Goal: Information Seeking & Learning: Learn about a topic

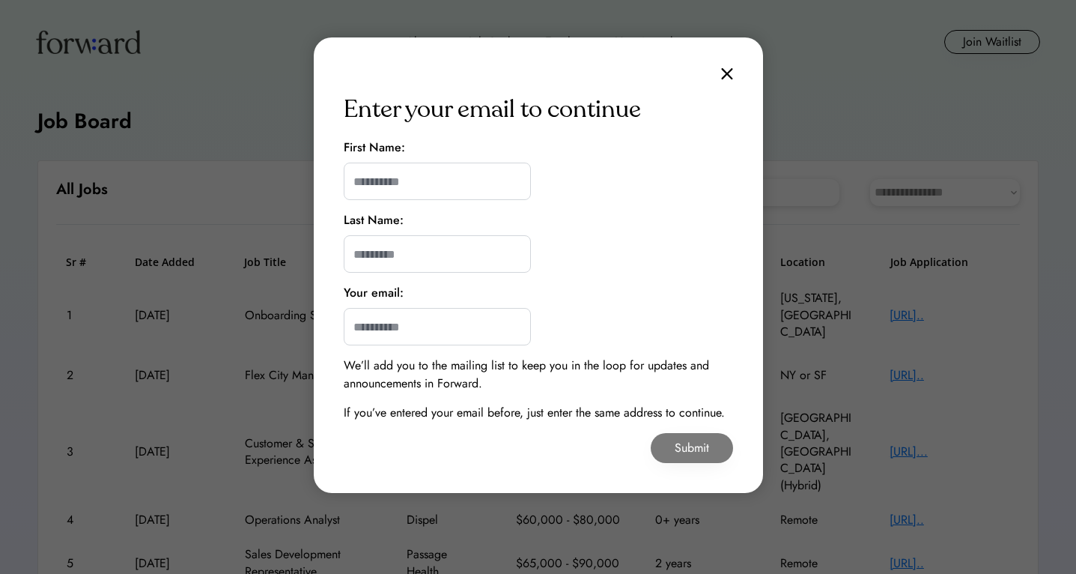
click at [453, 186] on input "input" at bounding box center [437, 180] width 187 height 37
type input "*"
type input "******"
click at [352, 256] on input "input" at bounding box center [437, 253] width 187 height 37
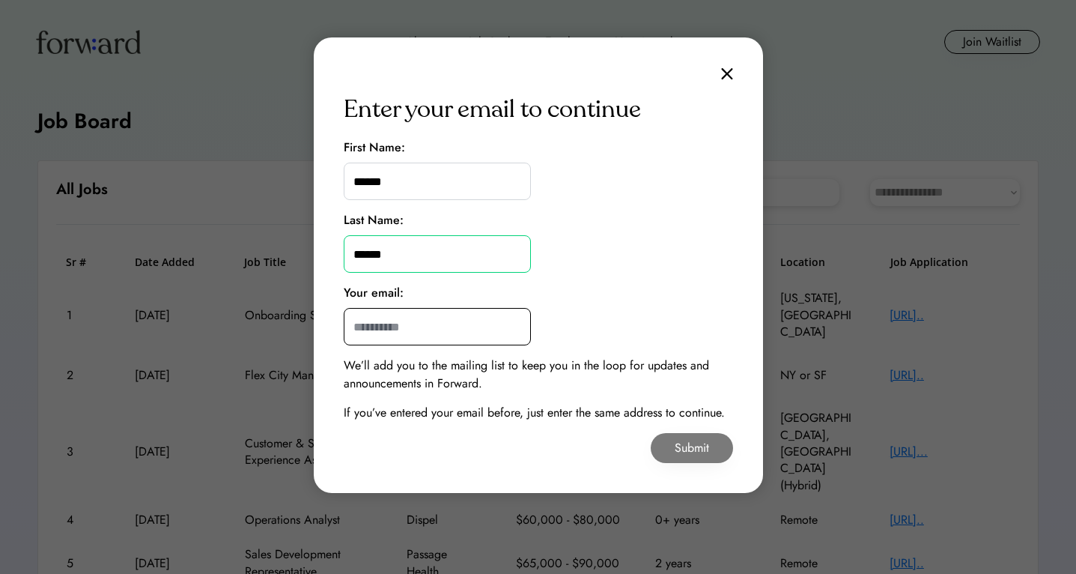
type input "******"
click at [366, 325] on input "email" at bounding box center [437, 326] width 187 height 37
type input "**********"
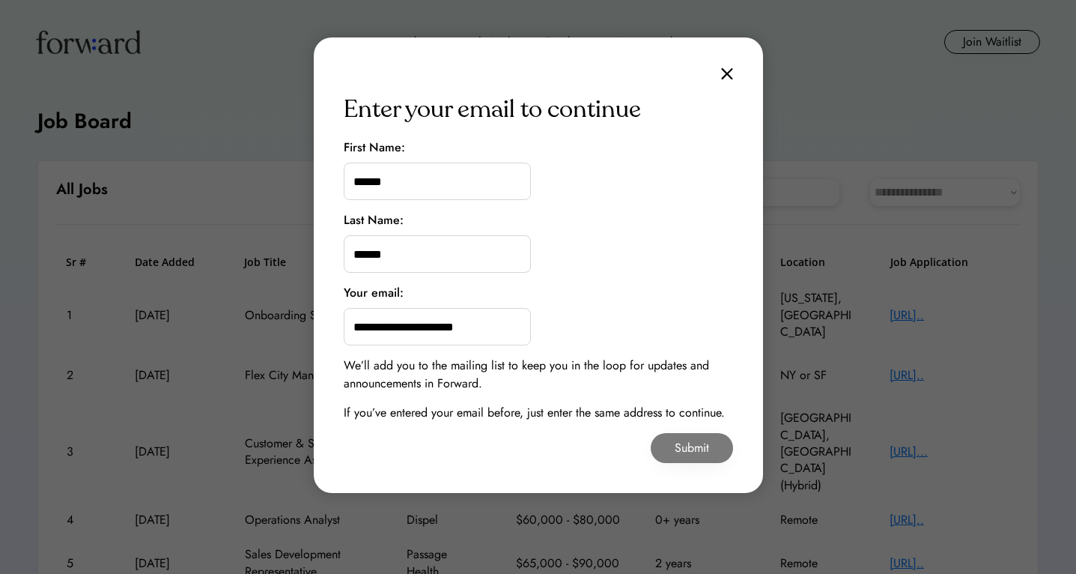
click at [597, 325] on div "**********" at bounding box center [538, 264] width 449 height 455
click at [668, 446] on button "Submit" at bounding box center [692, 448] width 82 height 30
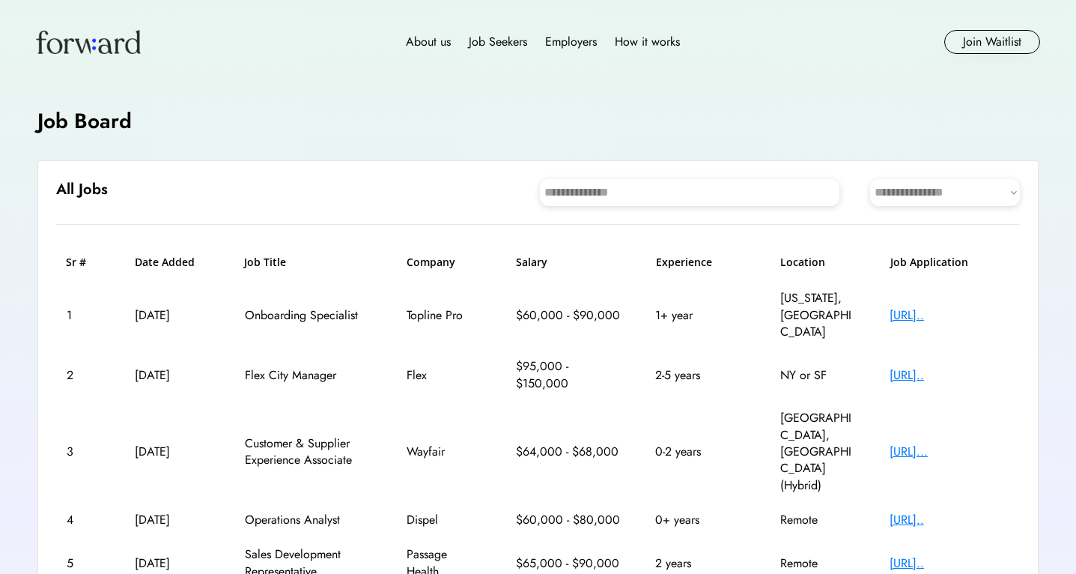
click at [906, 200] on select "**********" at bounding box center [945, 192] width 150 height 27
select select "********"
click at [870, 179] on select "**********" at bounding box center [945, 192] width 150 height 27
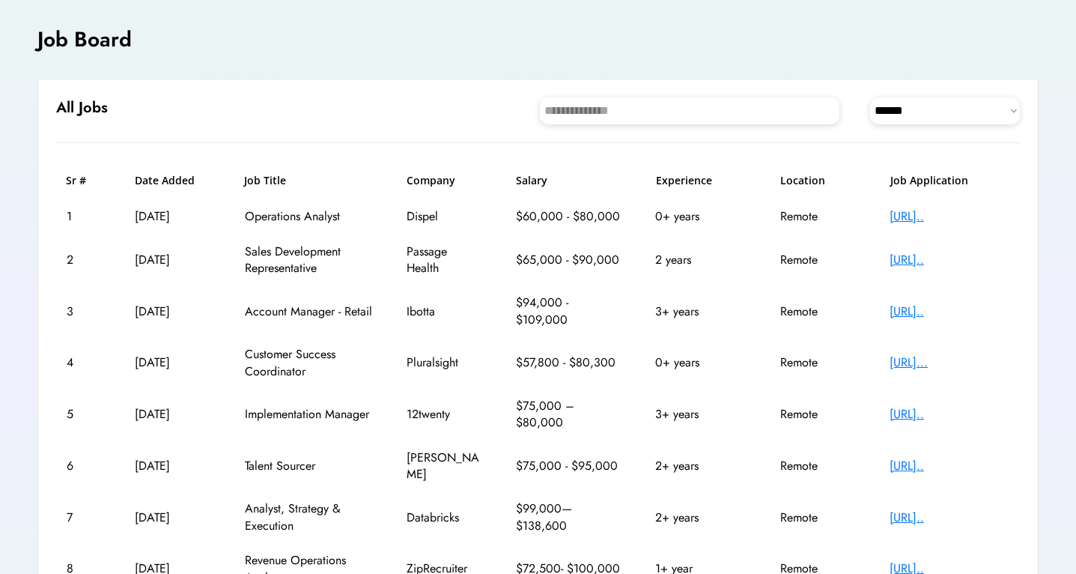
scroll to position [86, 0]
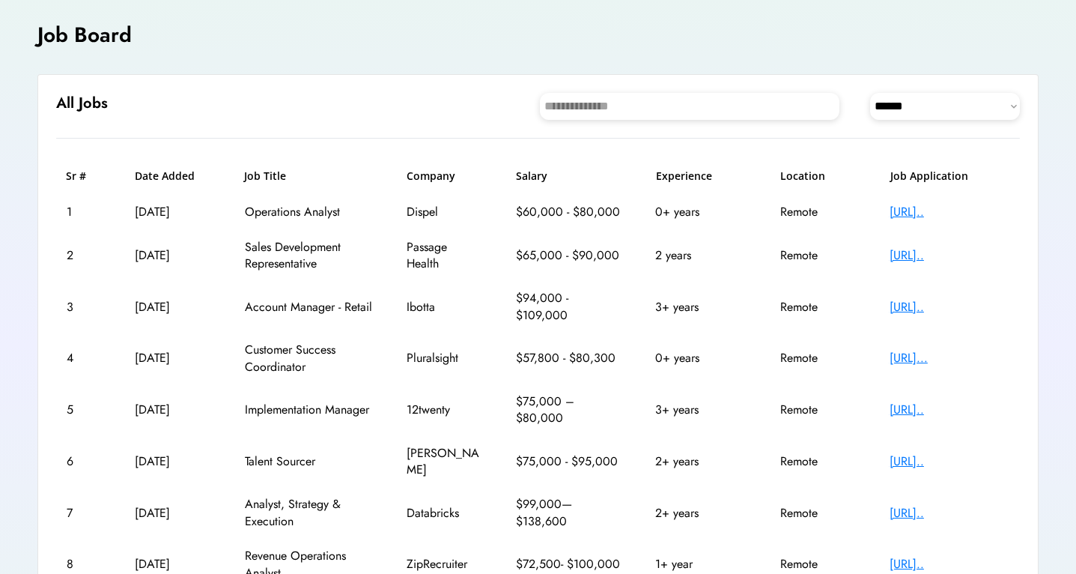
click at [946, 211] on div "[URL].." at bounding box center [950, 212] width 120 height 16
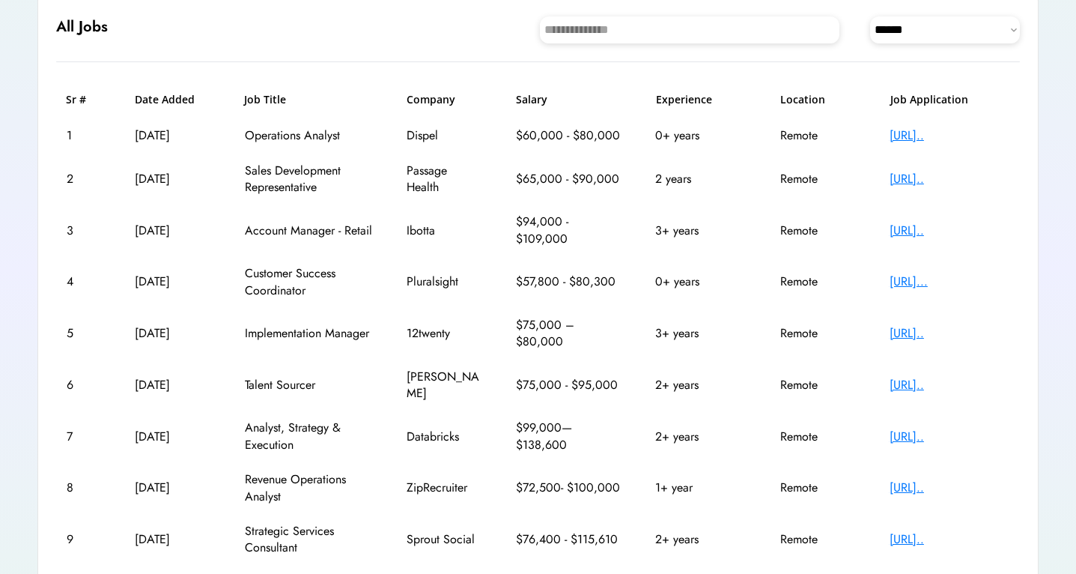
scroll to position [163, 0]
click at [905, 285] on div "[URL]..." at bounding box center [950, 281] width 120 height 16
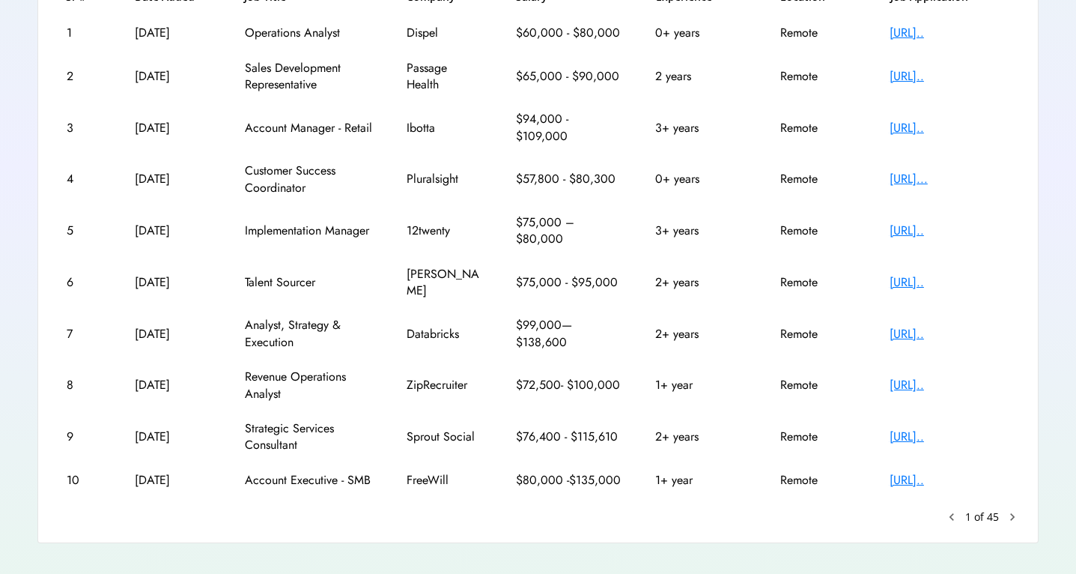
scroll to position [272, 0]
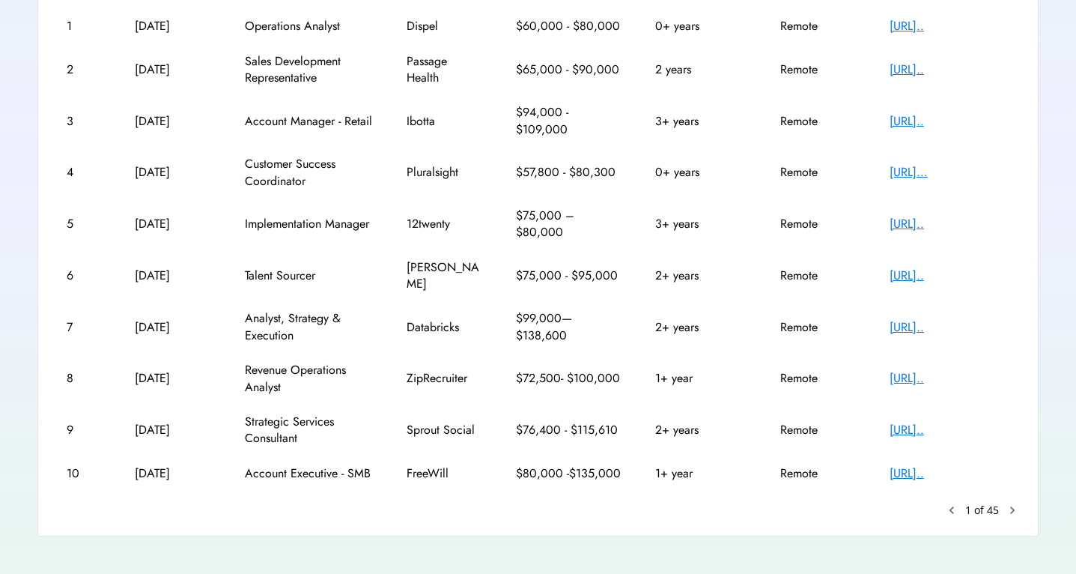
click at [923, 422] on div "[URL].." at bounding box center [950, 430] width 120 height 16
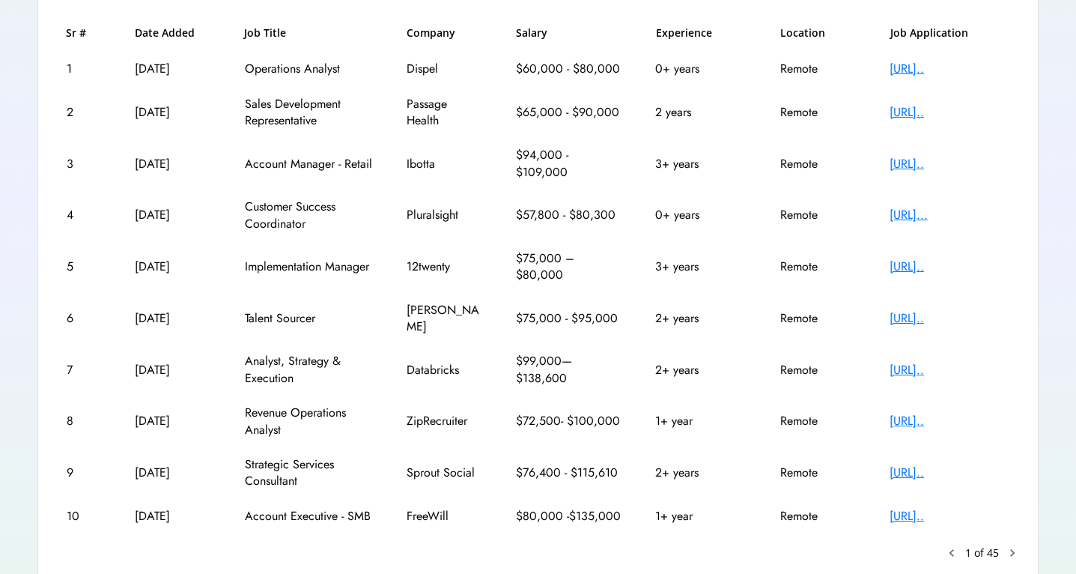
scroll to position [230, 0]
click at [921, 265] on div "[URL].." at bounding box center [950, 266] width 120 height 16
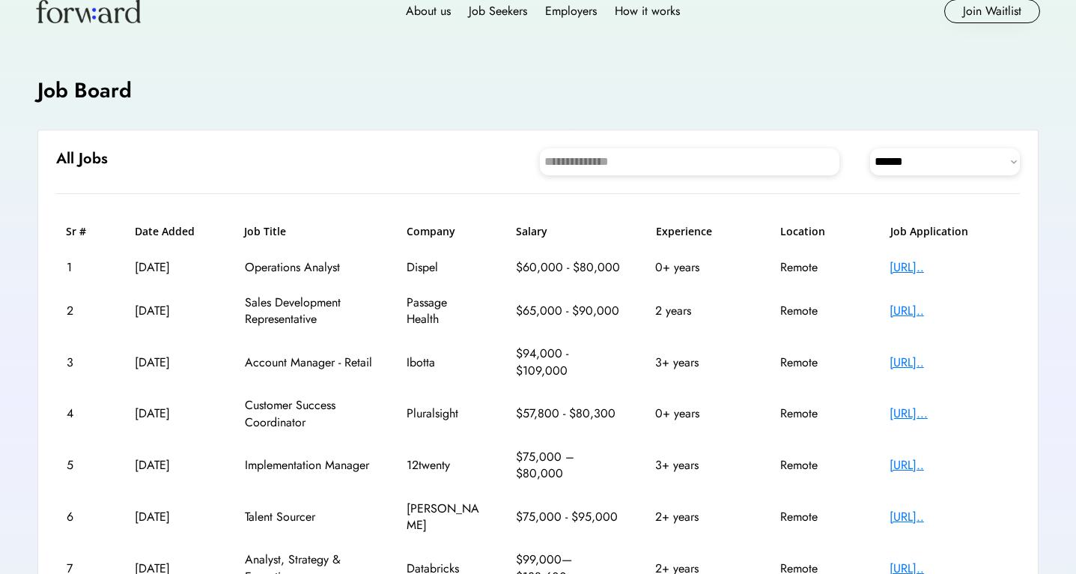
scroll to position [12, 0]
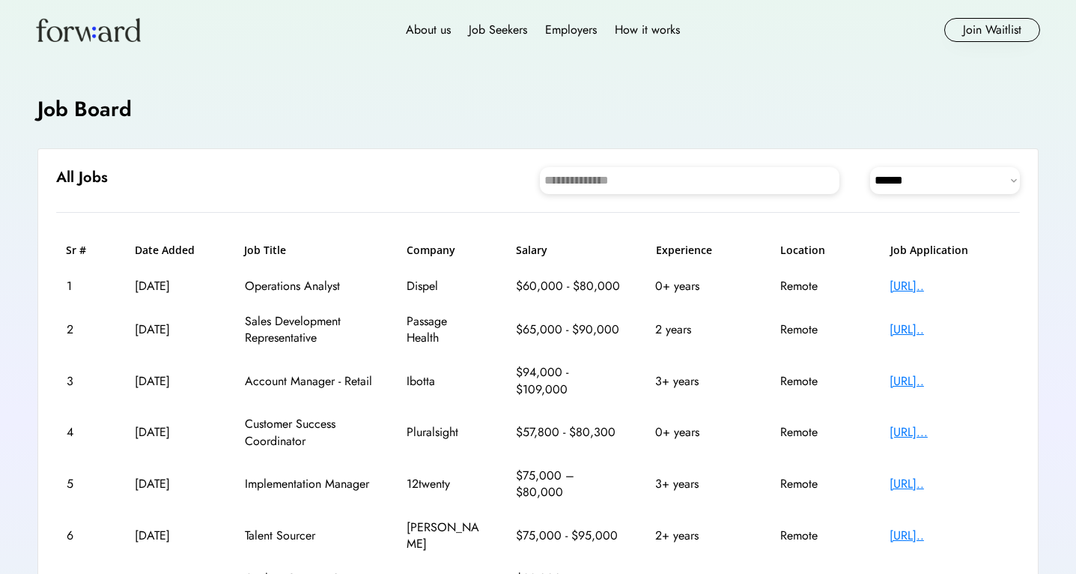
click at [946, 288] on div "[URL].." at bounding box center [950, 286] width 120 height 16
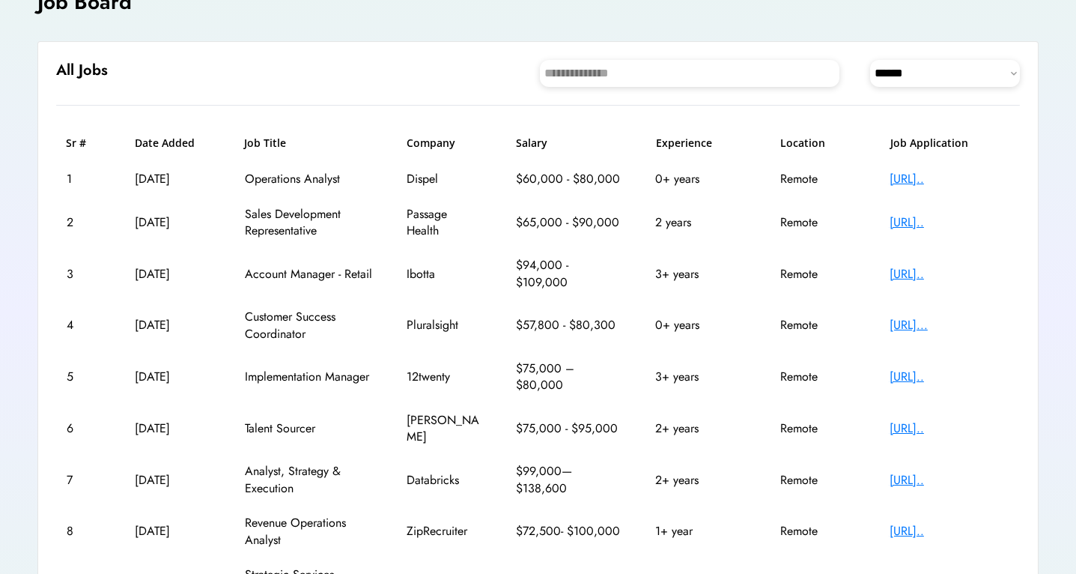
scroll to position [118, 0]
click at [935, 472] on div "[URL].." at bounding box center [950, 480] width 120 height 16
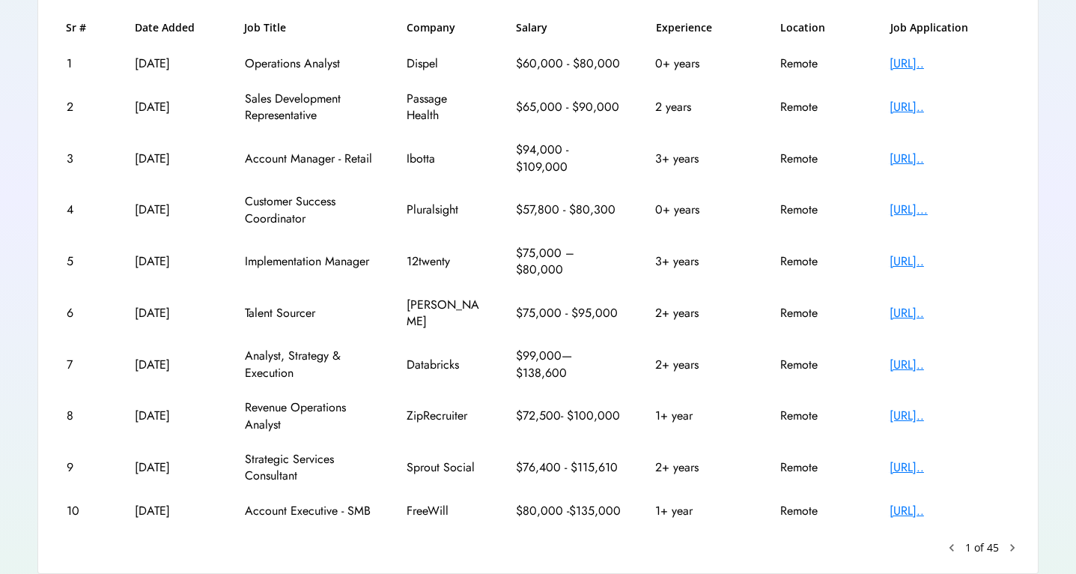
scroll to position [244, 0]
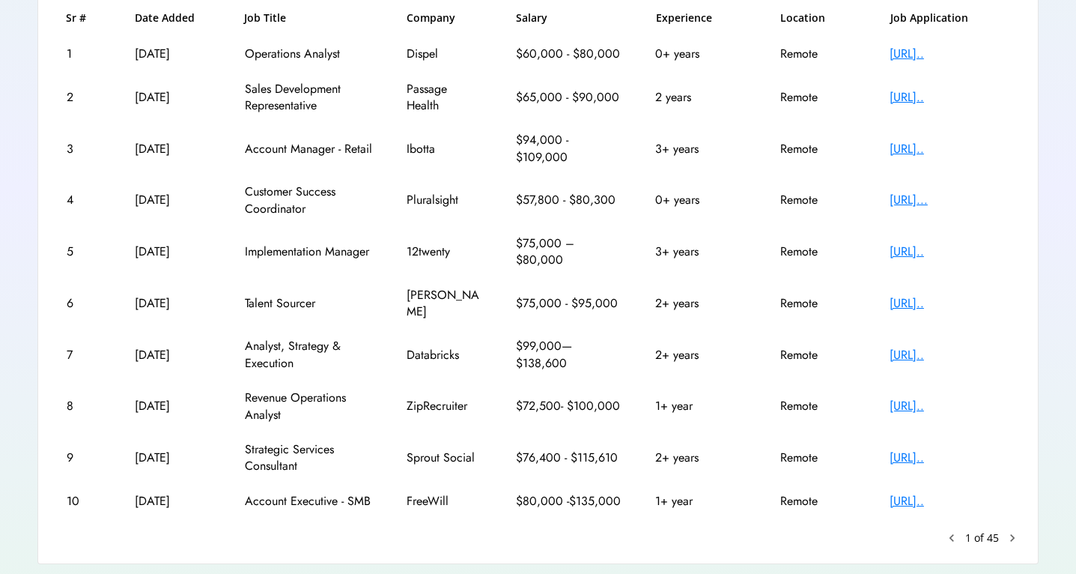
click at [926, 398] on div "[URL].." at bounding box center [950, 406] width 120 height 16
click at [1011, 530] on text "chevron_right" at bounding box center [1012, 537] width 15 height 15
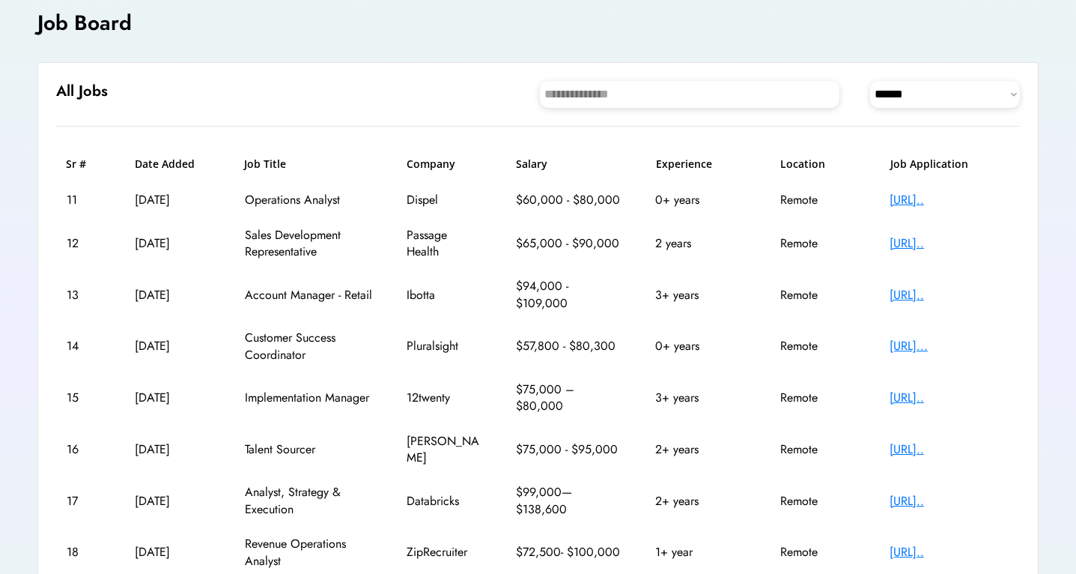
scroll to position [95, 0]
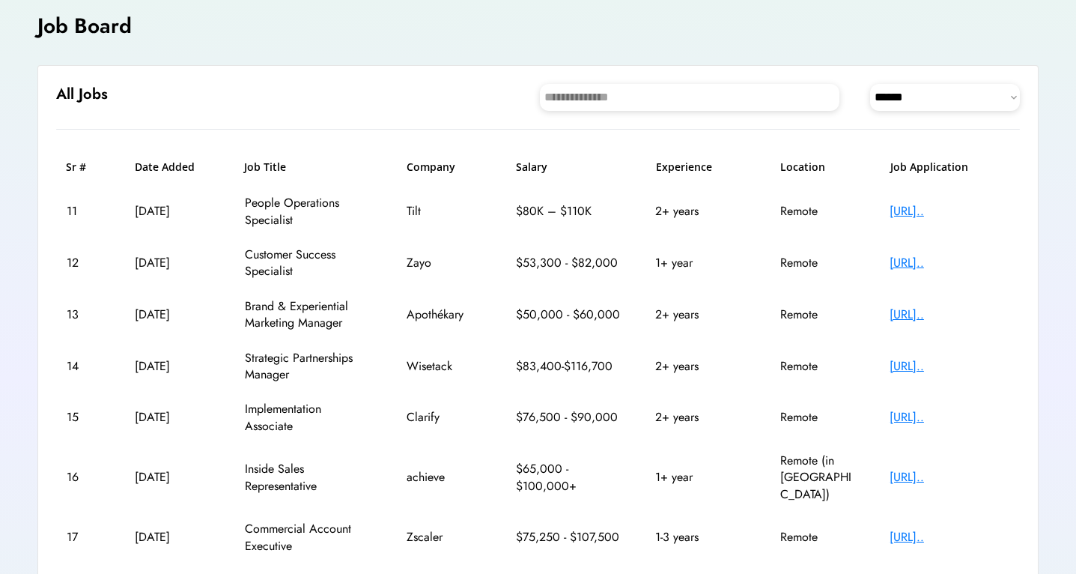
click at [949, 217] on div "[URL].." at bounding box center [950, 211] width 120 height 16
click at [913, 258] on div "[URL].." at bounding box center [950, 263] width 120 height 16
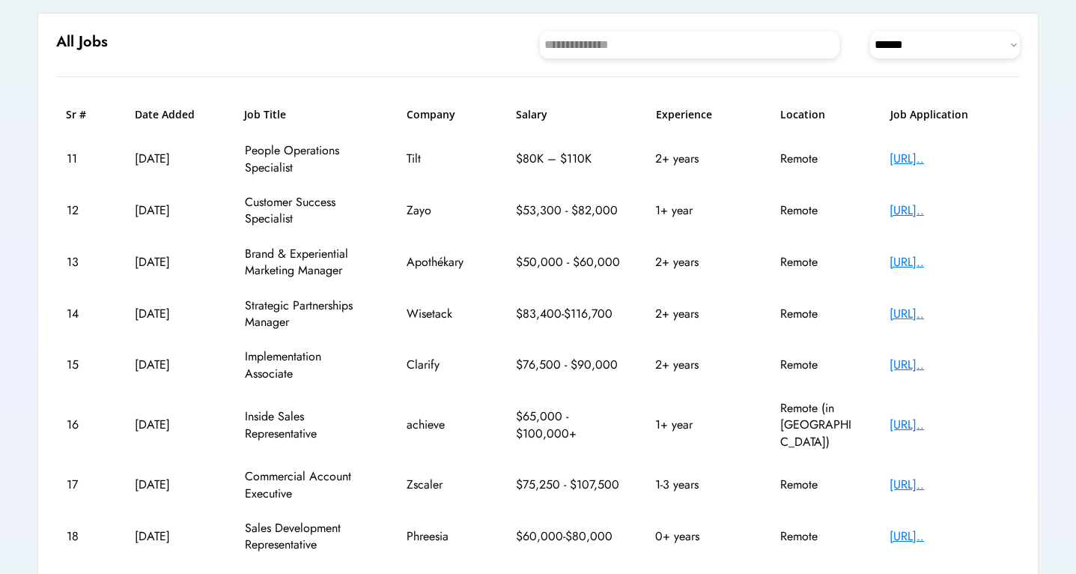
scroll to position [149, 0]
click at [928, 263] on div "[URL].." at bounding box center [950, 260] width 120 height 16
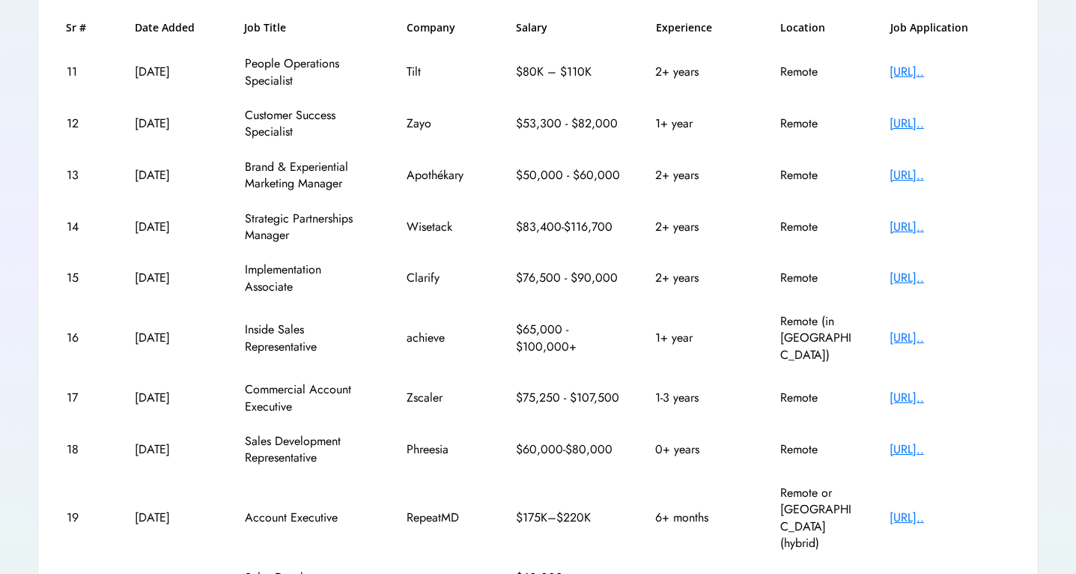
scroll to position [243, 0]
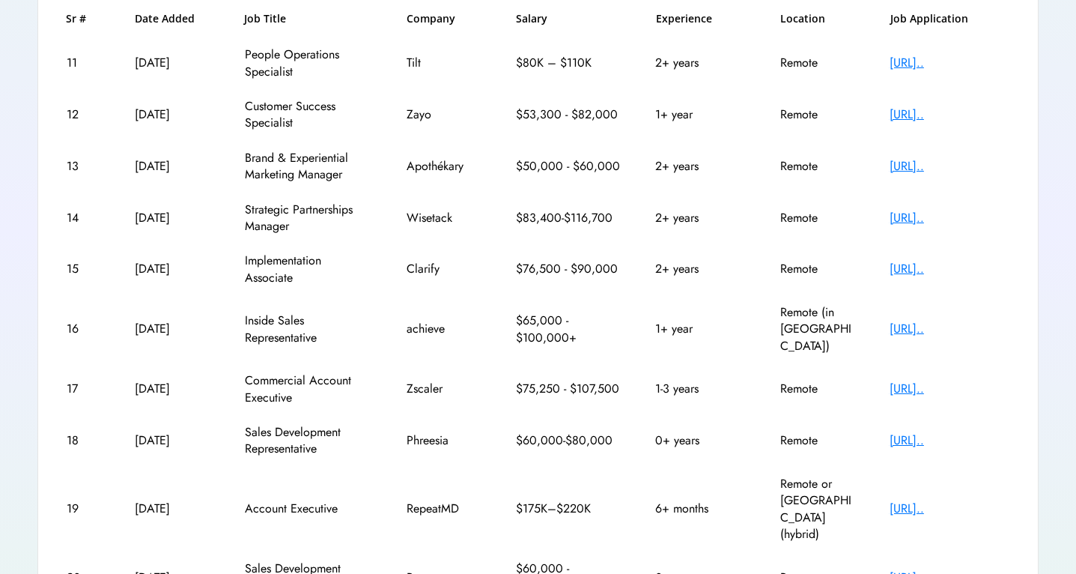
click at [946, 266] on div "[URL].." at bounding box center [950, 269] width 120 height 16
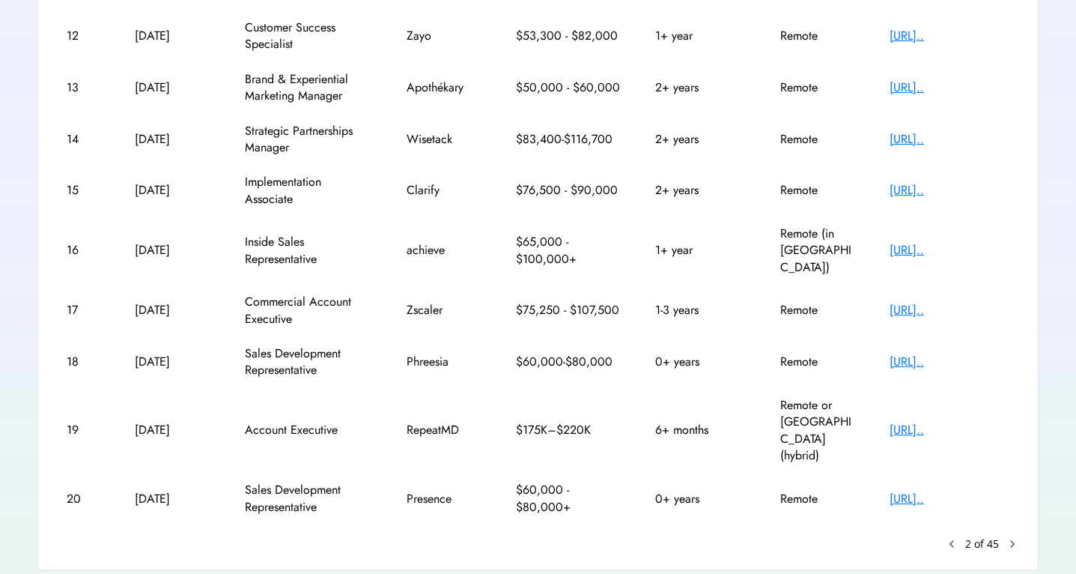
click at [1013, 536] on text "chevron_right" at bounding box center [1012, 543] width 15 height 15
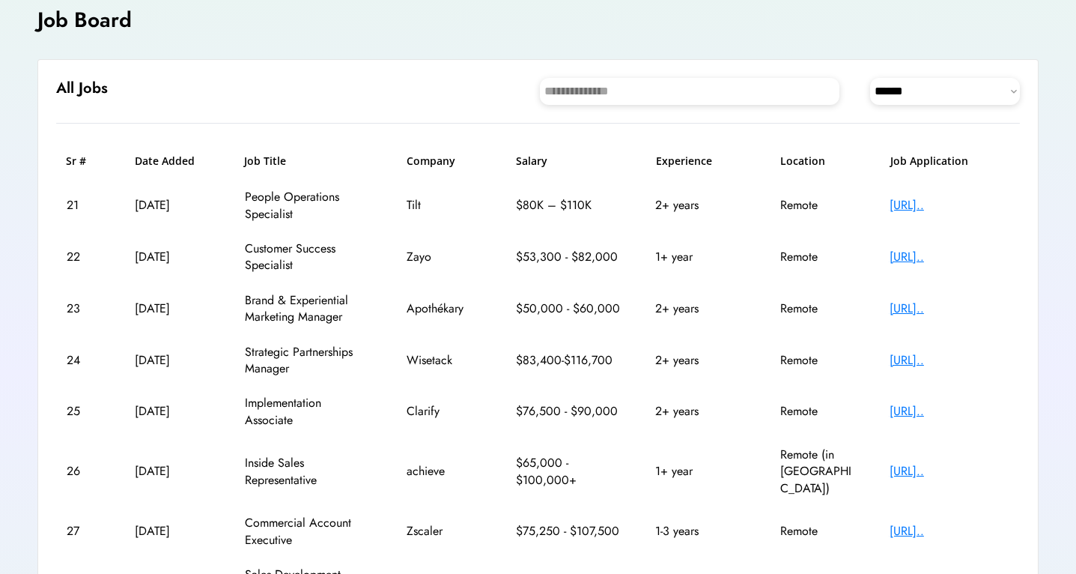
scroll to position [95, 0]
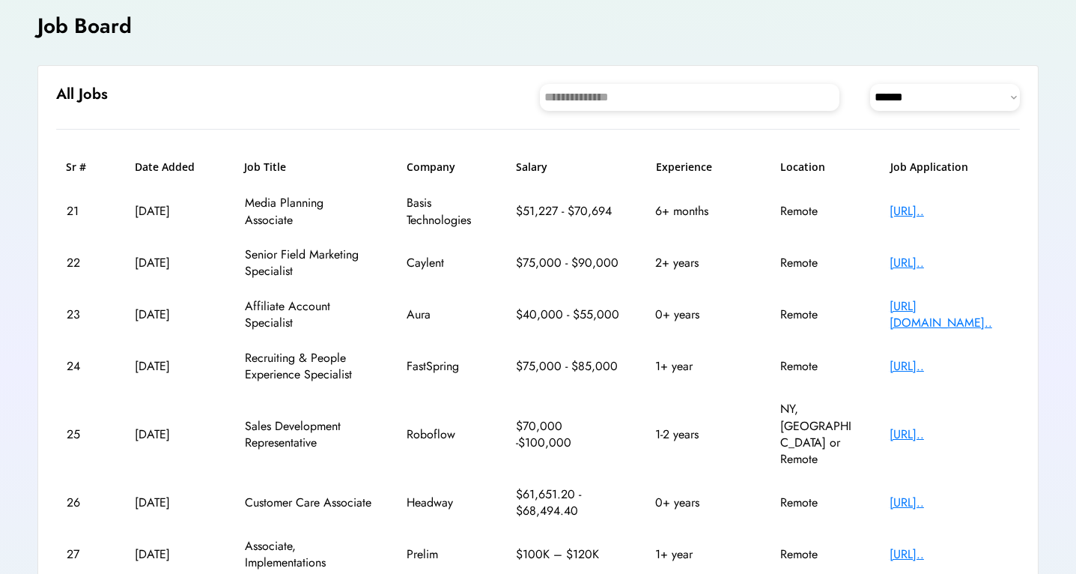
click at [932, 213] on div "[URL].." at bounding box center [950, 211] width 120 height 16
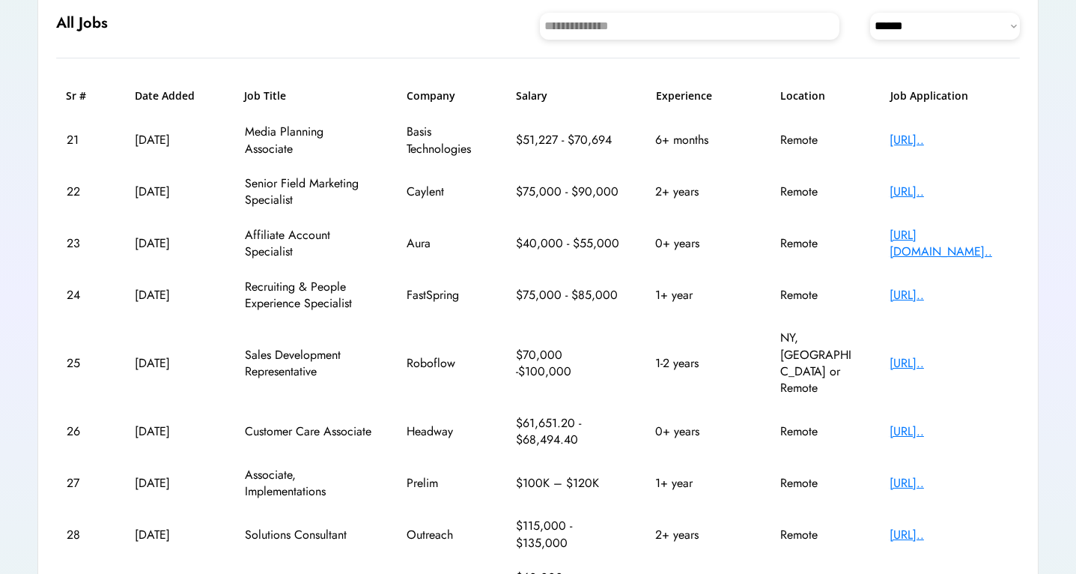
scroll to position [168, 0]
click at [899, 187] on div "[URL].." at bounding box center [950, 190] width 120 height 16
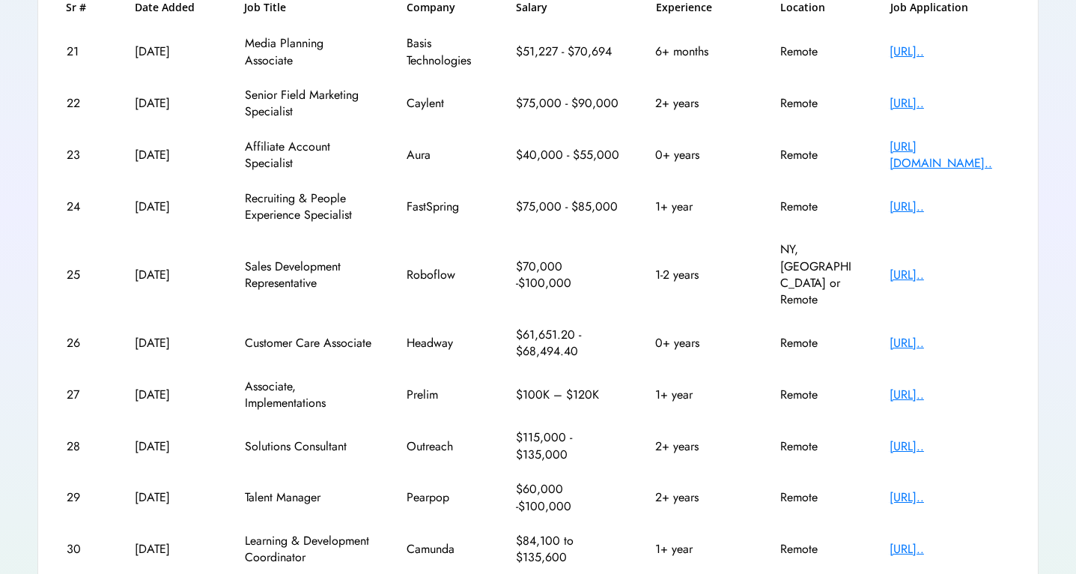
scroll to position [267, 0]
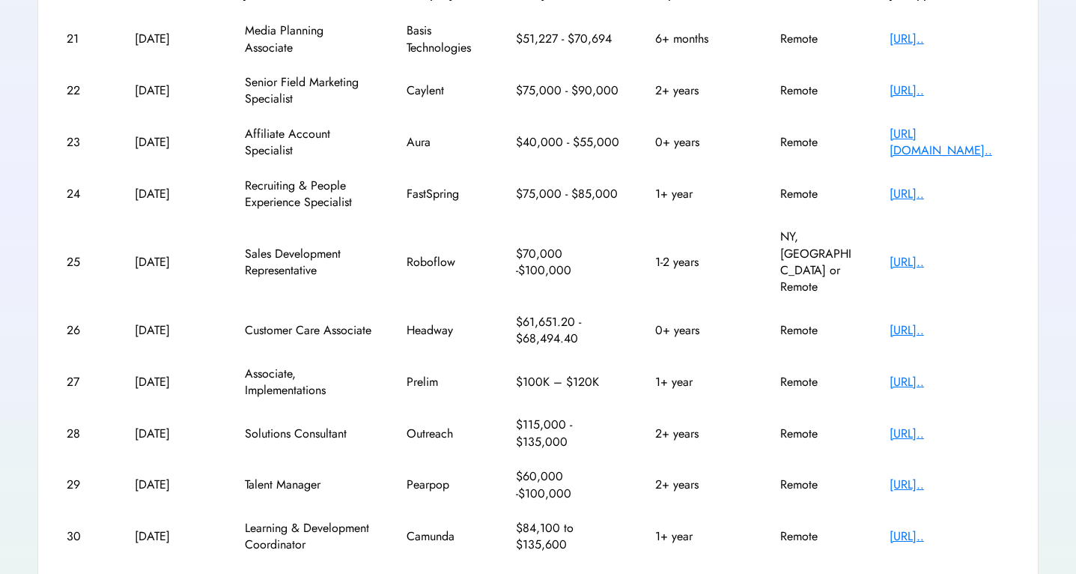
click at [906, 195] on div "[URL].." at bounding box center [950, 194] width 120 height 16
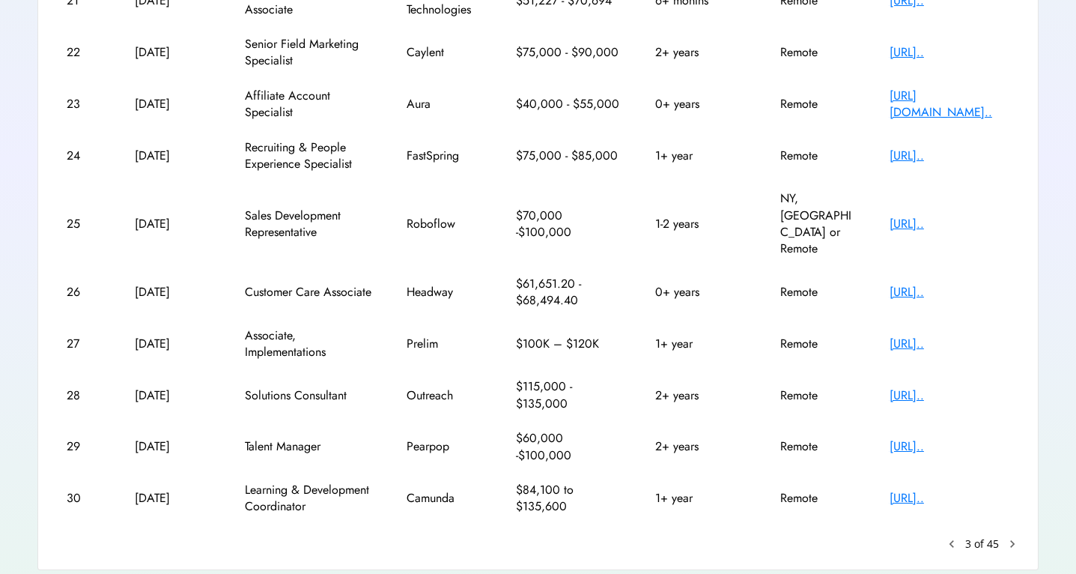
click at [905, 387] on div "[URL].." at bounding box center [950, 395] width 120 height 16
click at [908, 490] on div "[URL].." at bounding box center [950, 498] width 120 height 16
click at [1006, 536] on text "chevron_right" at bounding box center [1012, 543] width 15 height 15
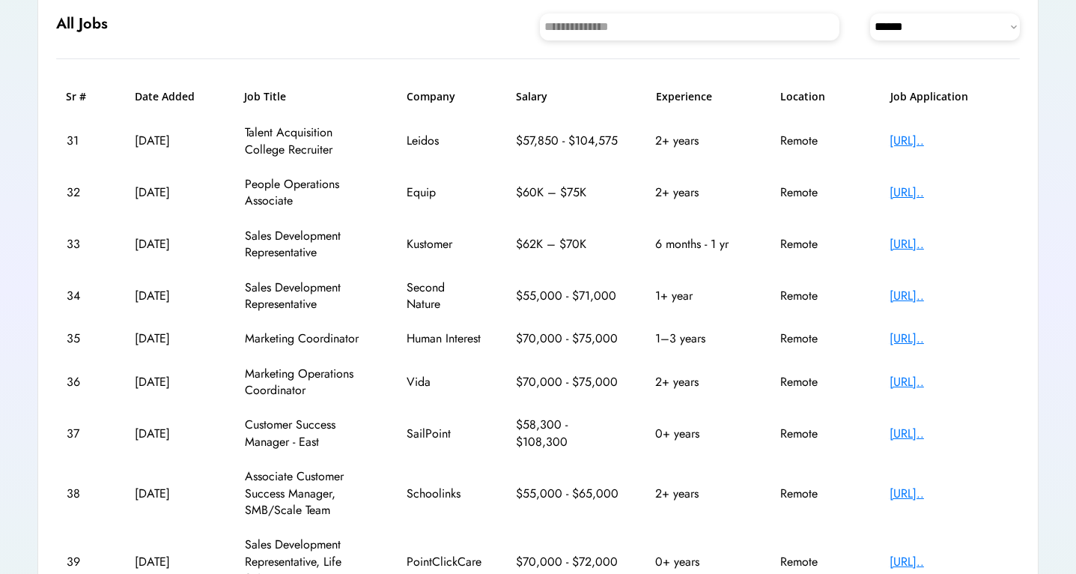
scroll to position [163, 0]
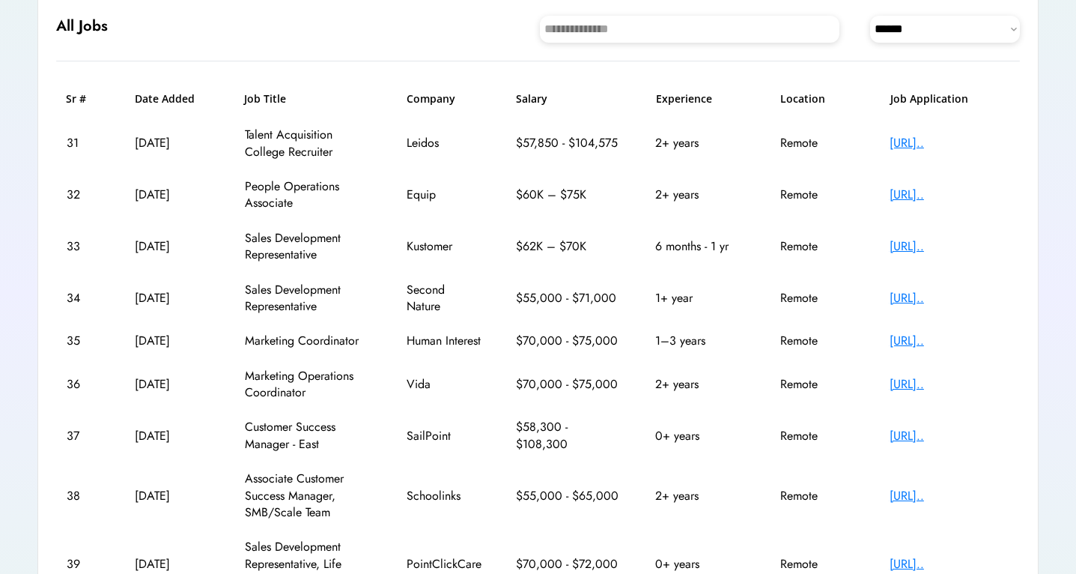
click at [959, 349] on div "[URL].." at bounding box center [950, 340] width 120 height 16
click at [925, 392] on div "[URL].." at bounding box center [950, 384] width 120 height 16
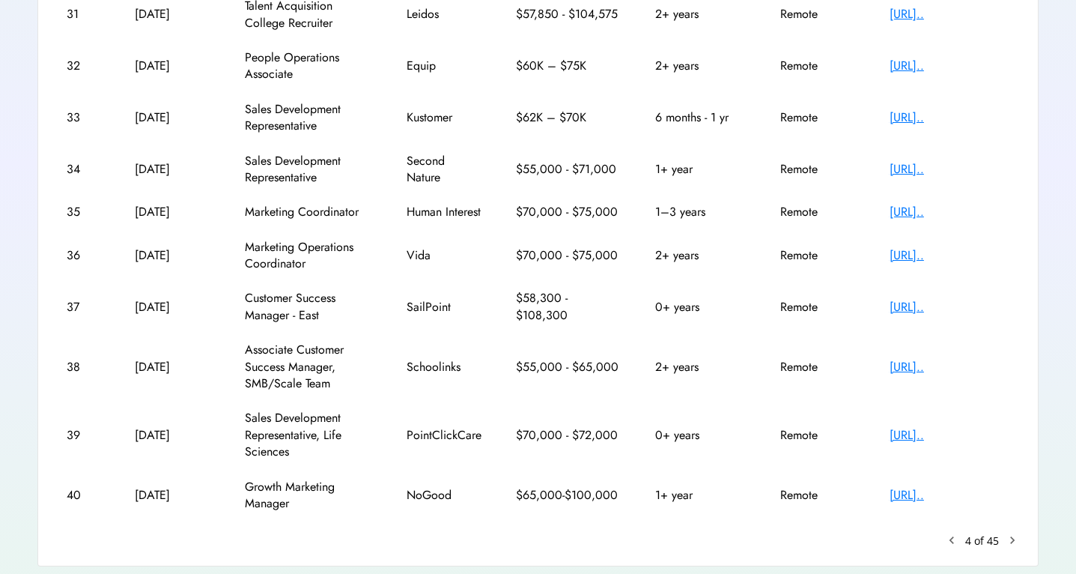
scroll to position [356, 0]
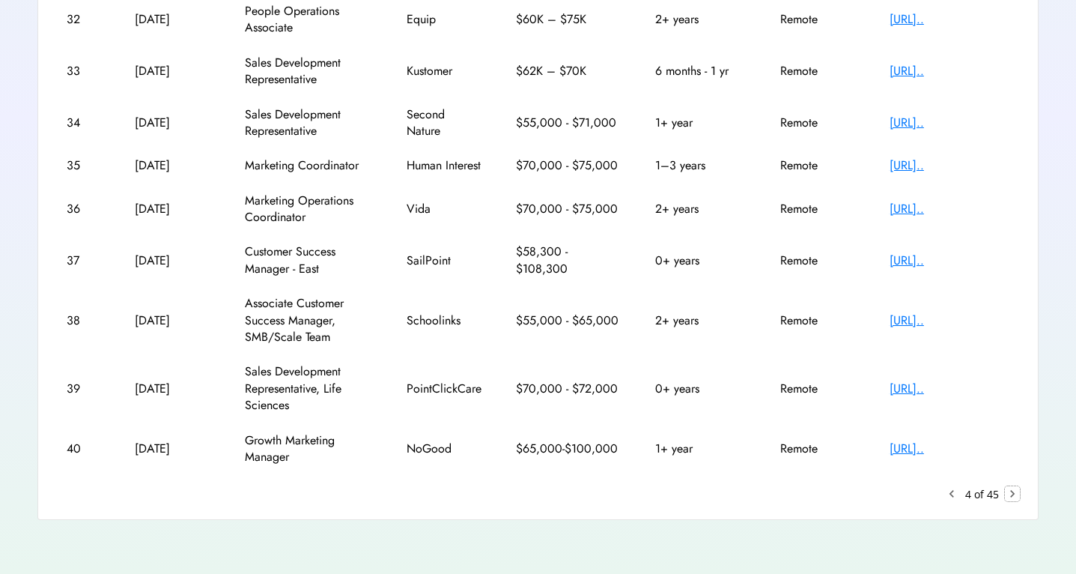
click at [1015, 496] on text "chevron_right" at bounding box center [1012, 493] width 15 height 15
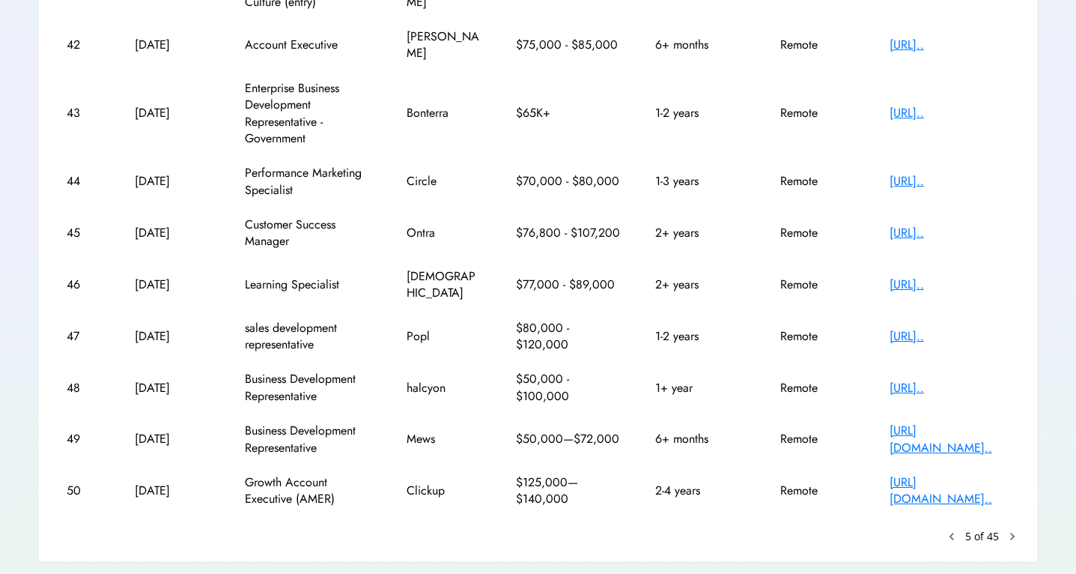
scroll to position [305, 0]
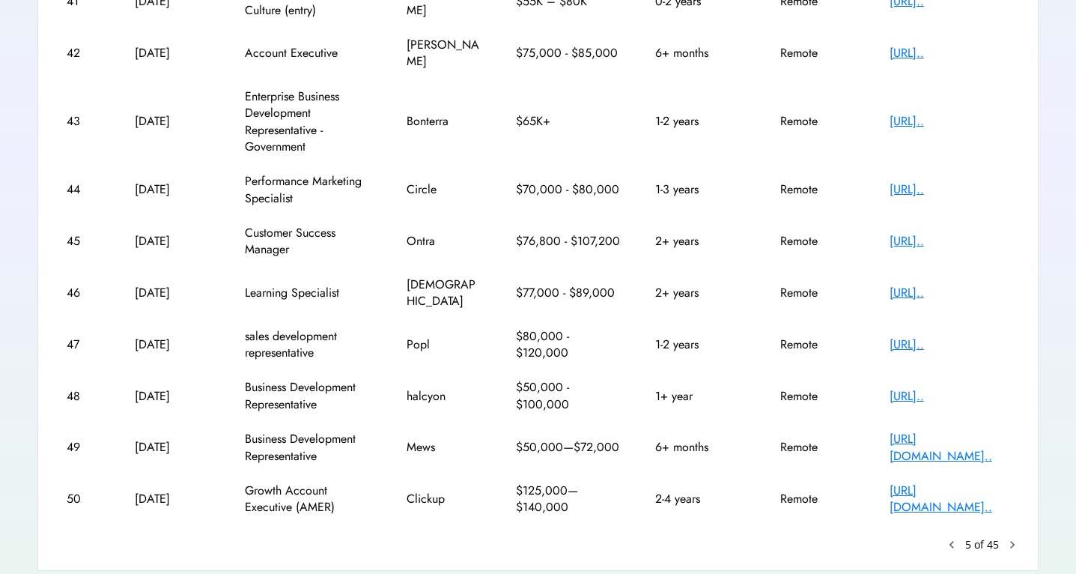
click at [1012, 537] on text "chevron_right" at bounding box center [1012, 544] width 15 height 15
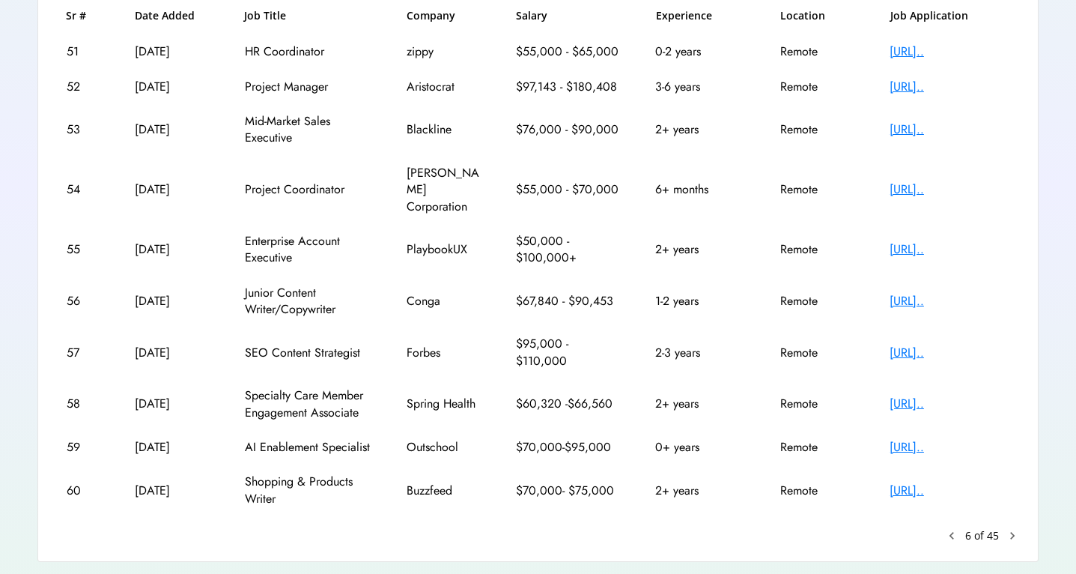
scroll to position [253, 0]
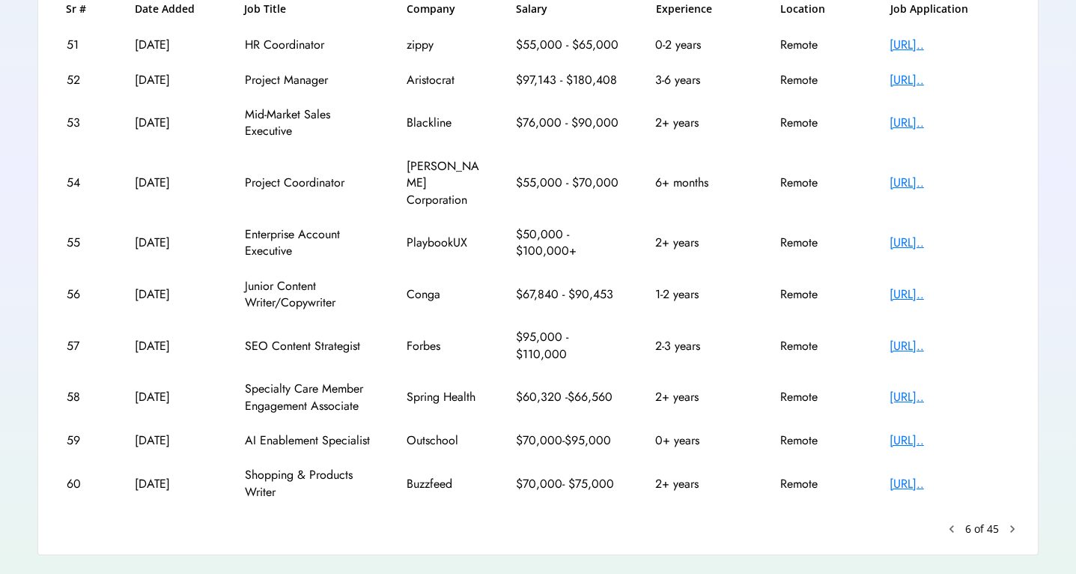
click at [1012, 521] on text "chevron_right" at bounding box center [1012, 528] width 15 height 15
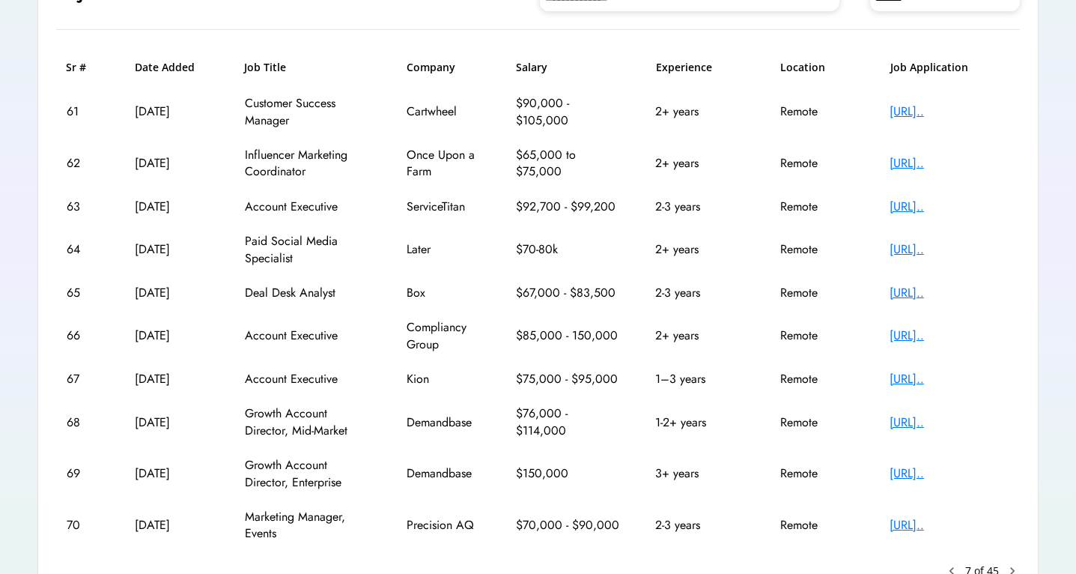
scroll to position [226, 0]
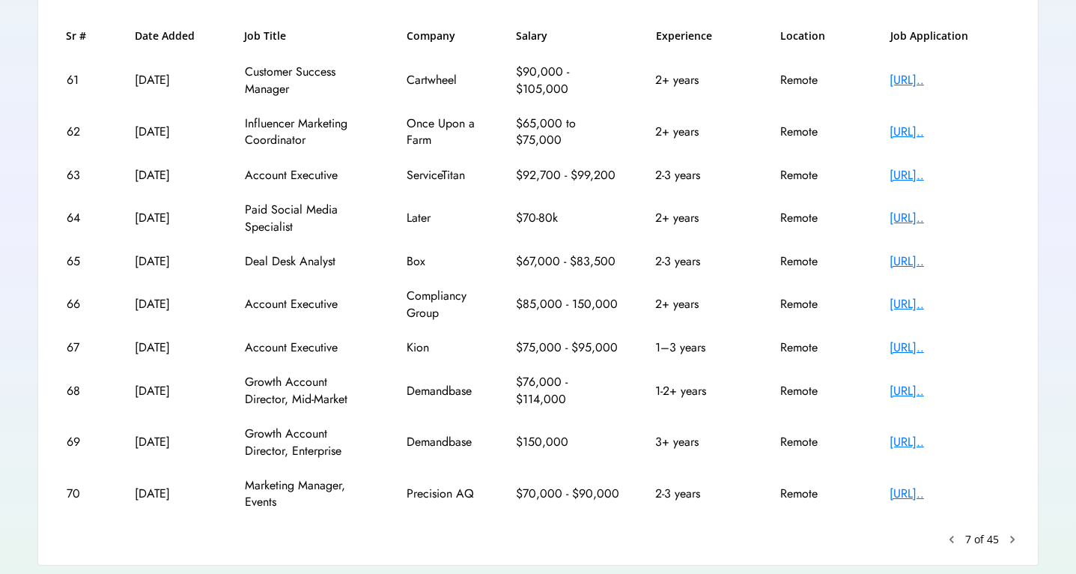
click at [1011, 541] on text "chevron_right" at bounding box center [1012, 539] width 15 height 15
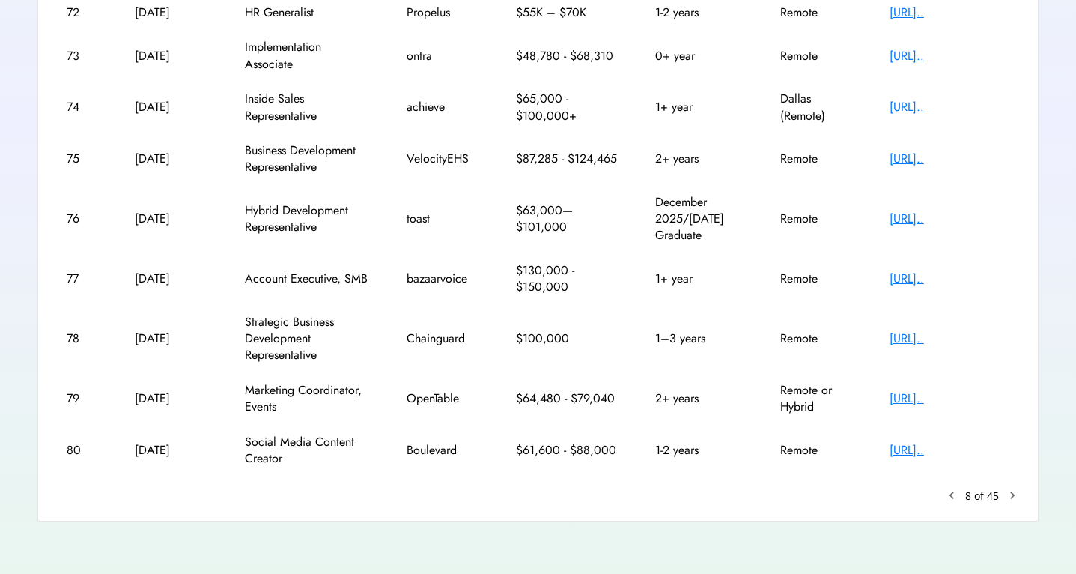
scroll to position [338, 0]
click at [1016, 496] on text "chevron_right" at bounding box center [1012, 493] width 15 height 15
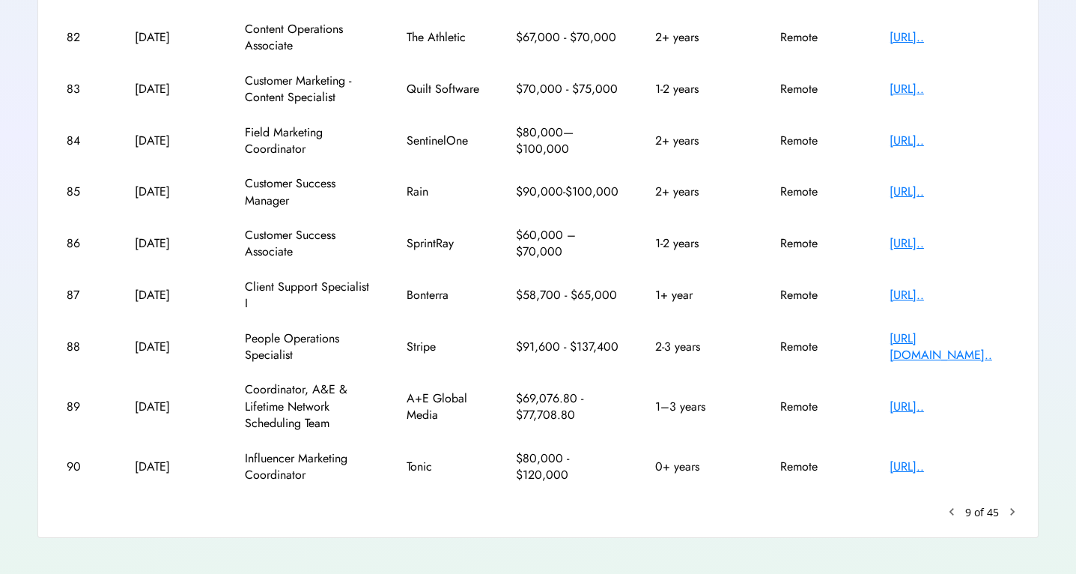
scroll to position [322, 0]
click at [1012, 502] on text "chevron_right" at bounding box center [1012, 509] width 15 height 15
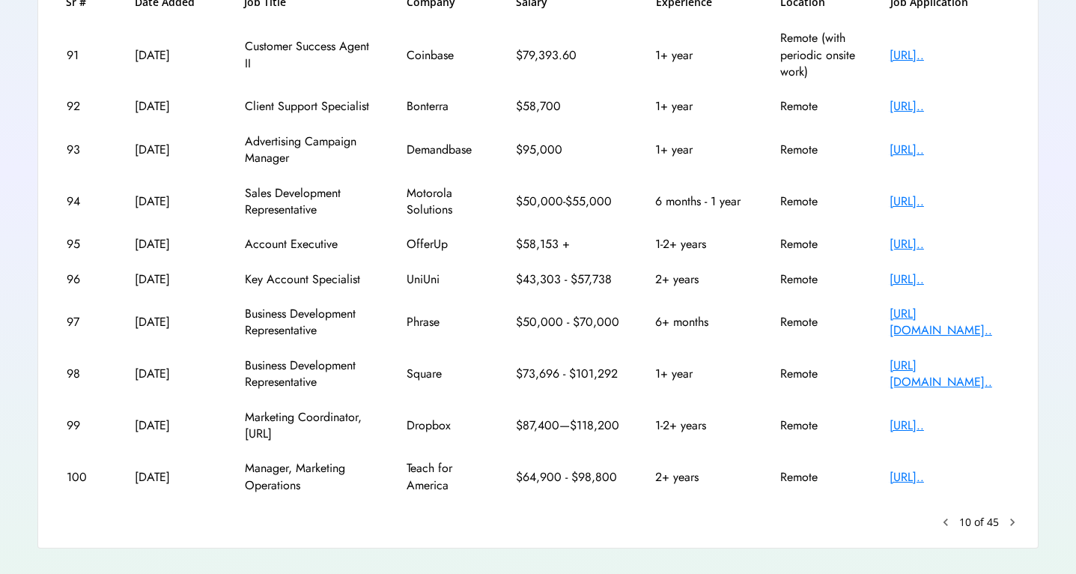
scroll to position [288, 0]
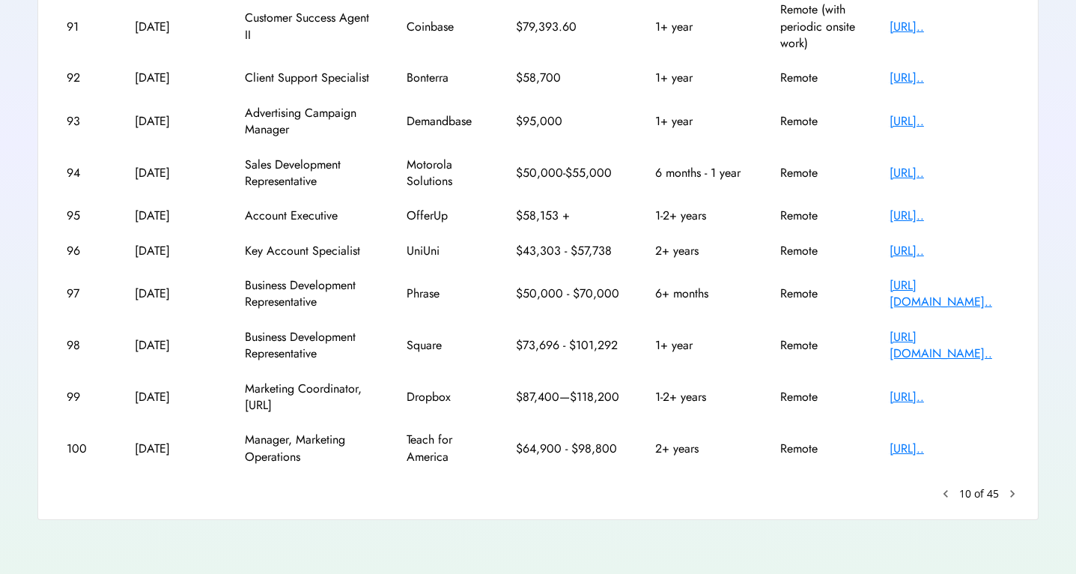
click at [1012, 491] on text "chevron_right" at bounding box center [1012, 493] width 15 height 15
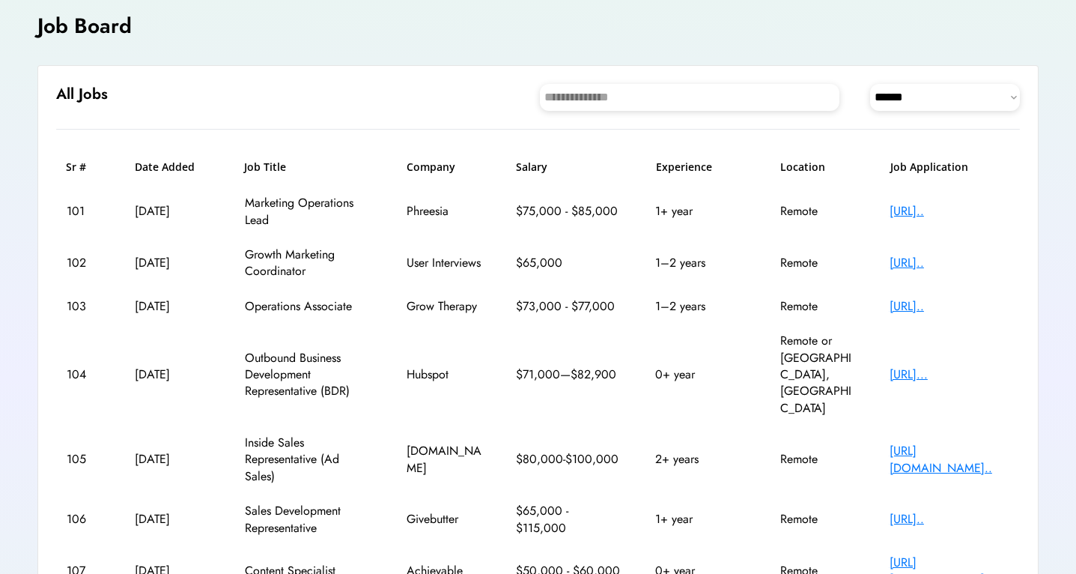
scroll to position [94, 0]
click at [961, 368] on div "[URL]..." at bounding box center [950, 376] width 120 height 16
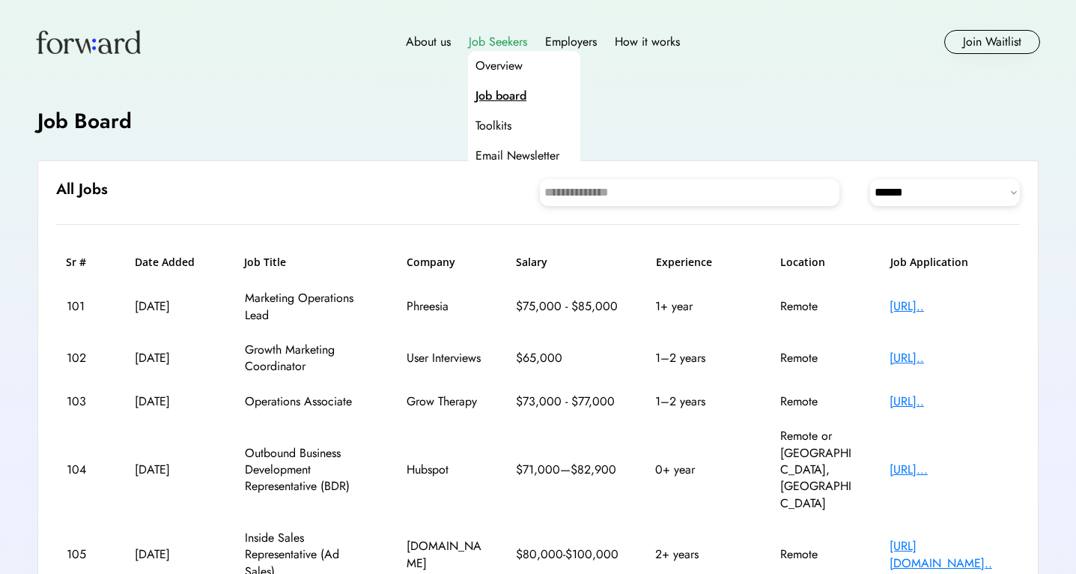
click at [482, 43] on div "Job Seekers" at bounding box center [498, 42] width 58 height 18
click at [499, 95] on div "Job board" at bounding box center [500, 96] width 51 height 18
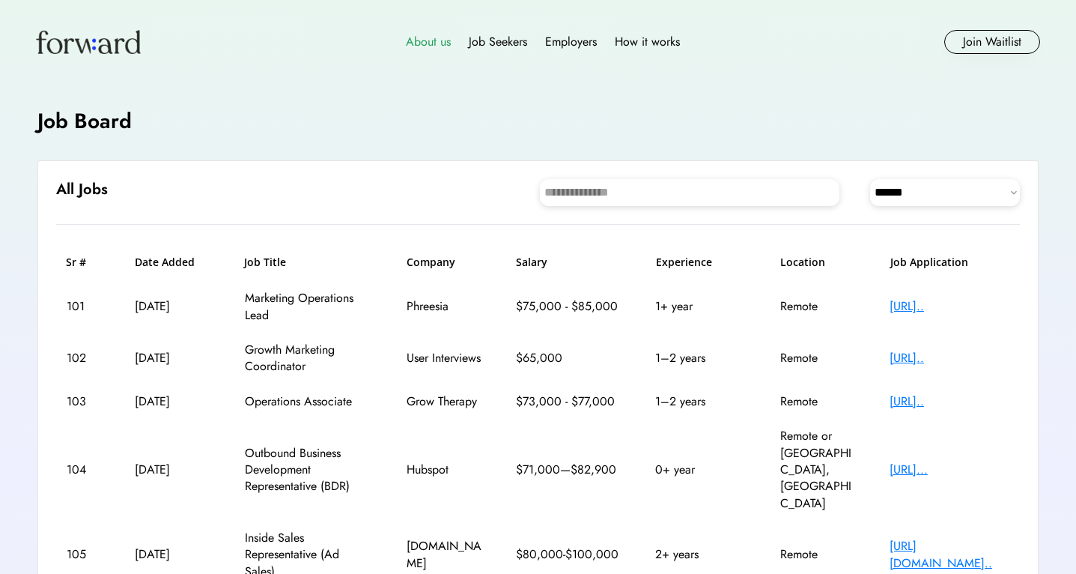
click at [416, 40] on div "About us" at bounding box center [428, 42] width 45 height 18
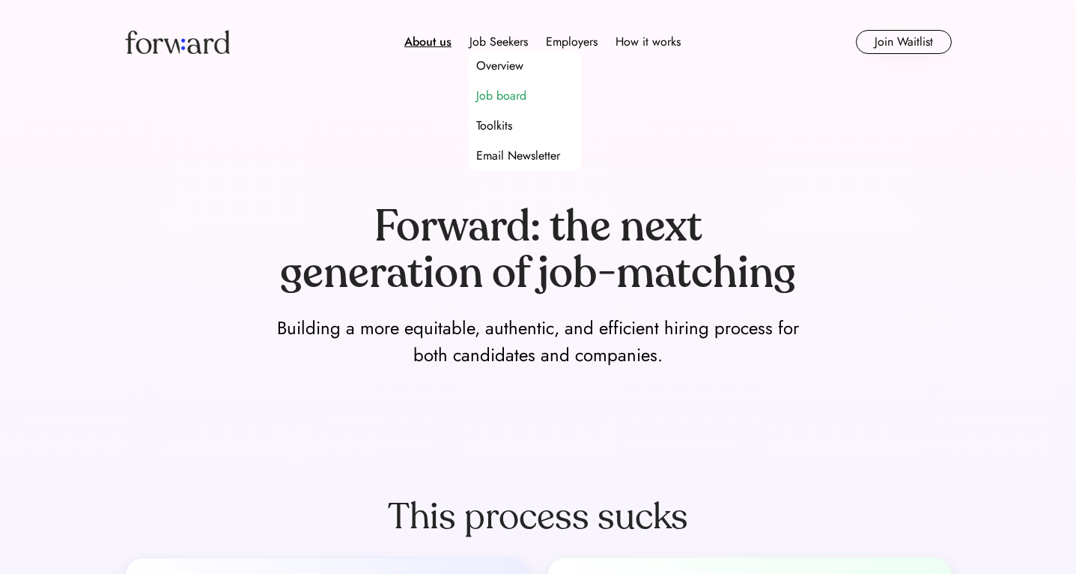
click at [501, 94] on div "Job board" at bounding box center [501, 96] width 50 height 18
